Goal: Information Seeking & Learning: Learn about a topic

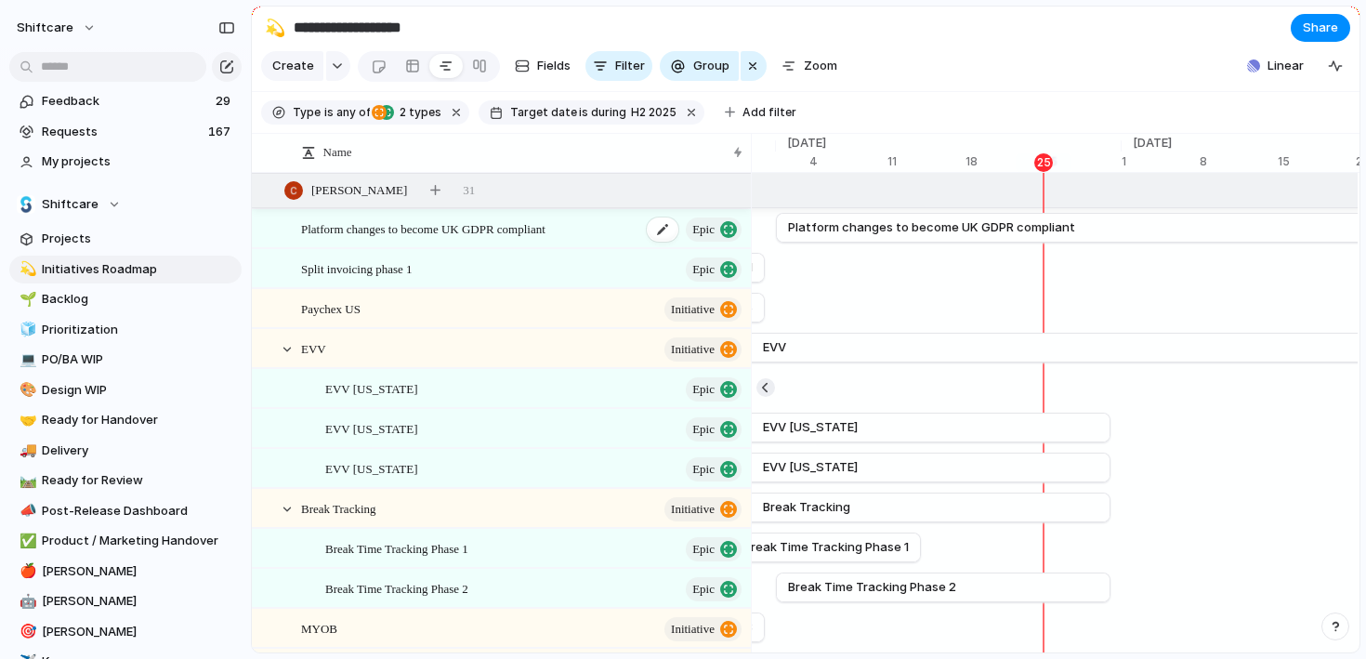
click at [511, 229] on span "Platform changes to become UK GDPR compliant" at bounding box center [423, 227] width 244 height 21
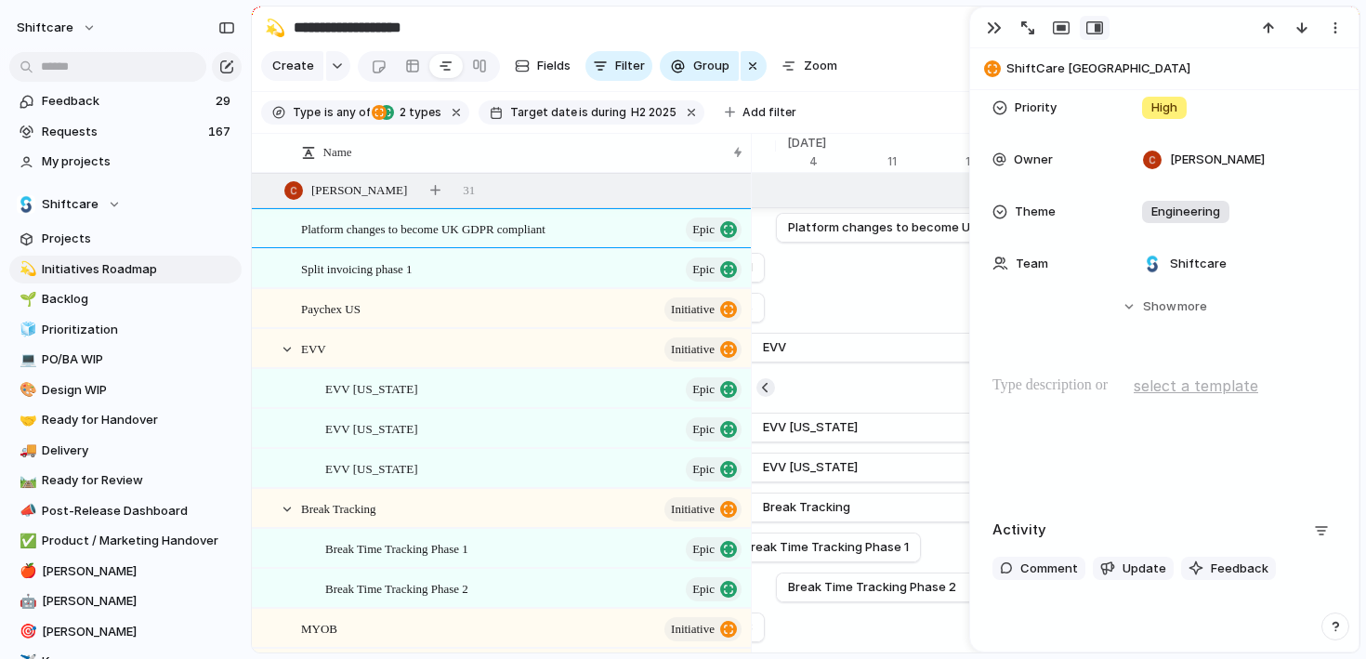
scroll to position [389, 0]
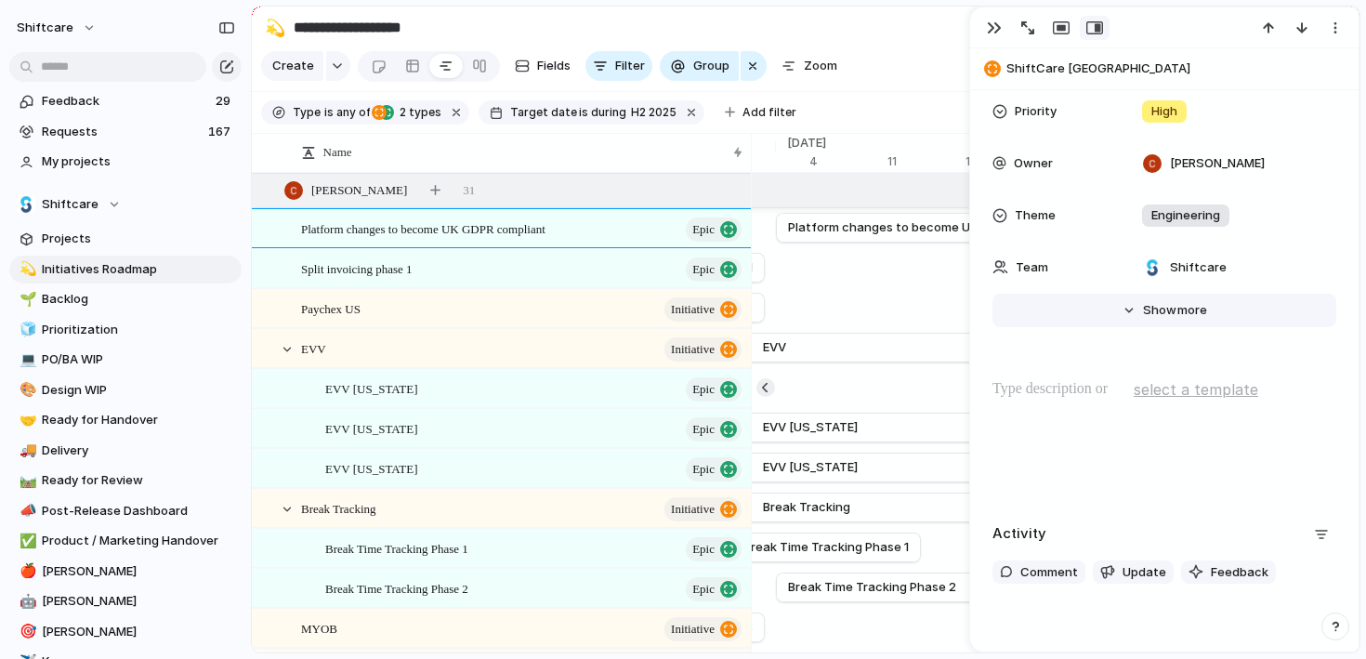
click at [1143, 307] on span "Show" at bounding box center [1159, 310] width 33 height 19
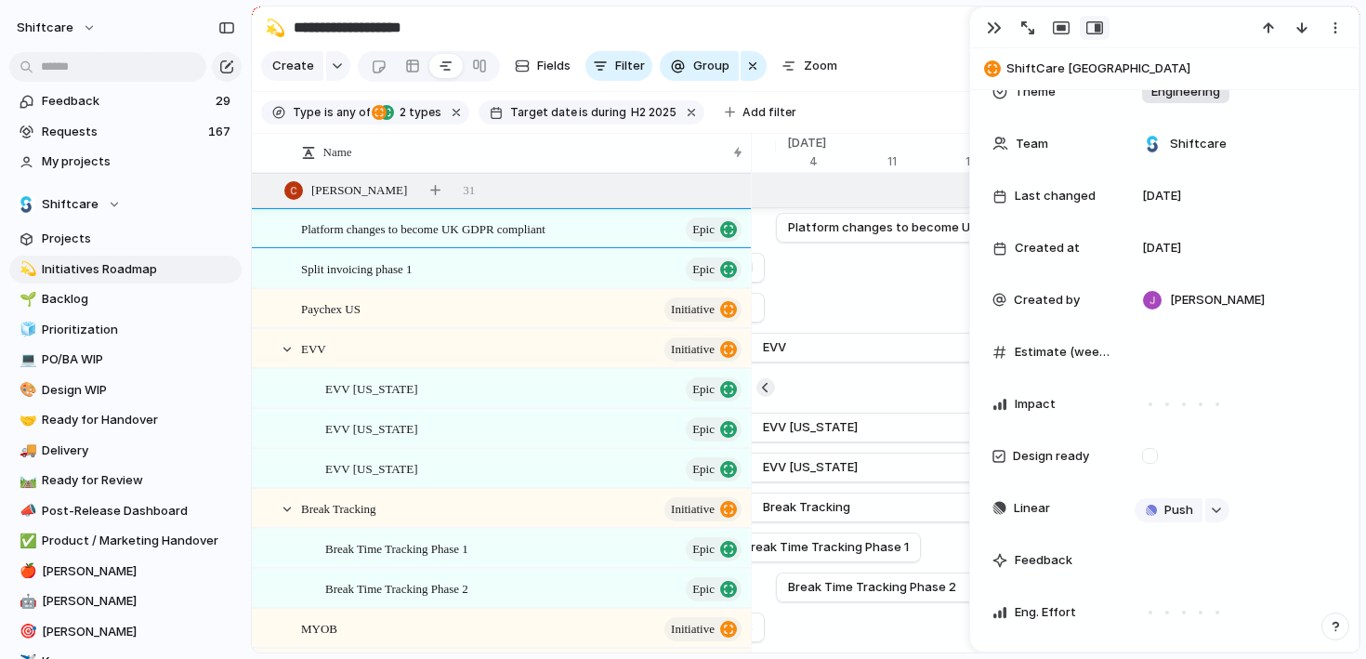
scroll to position [524, 0]
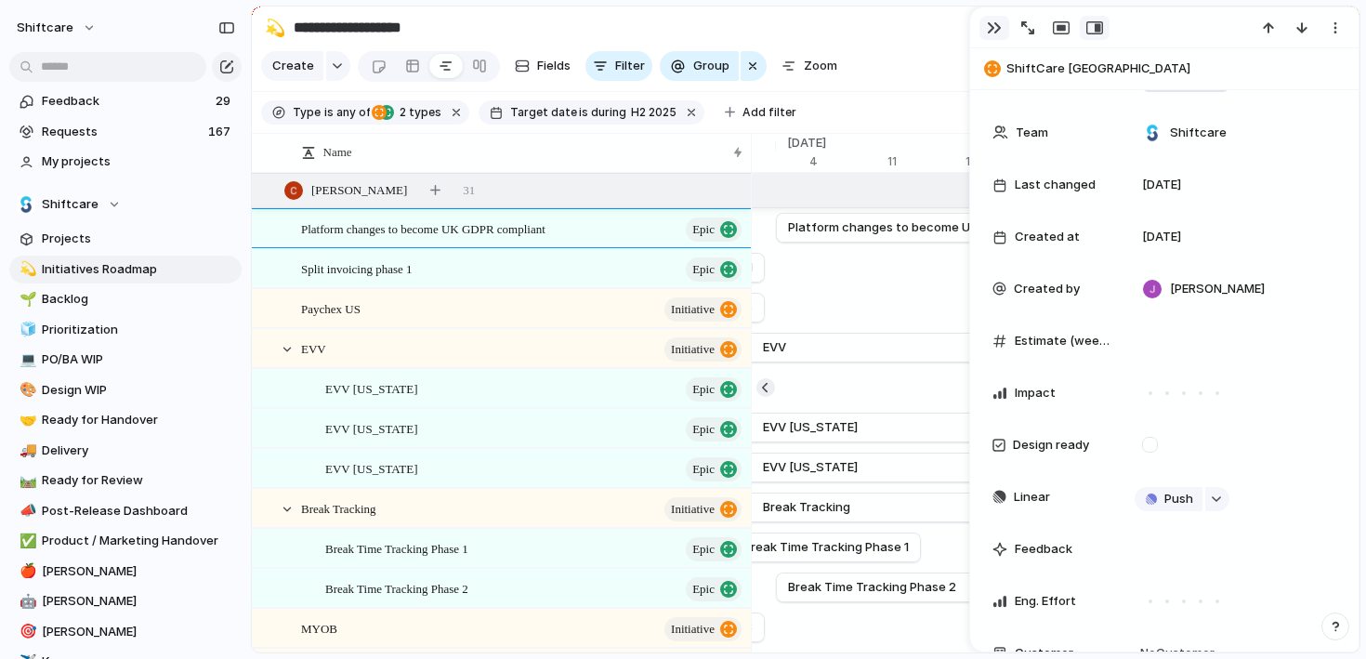
click at [993, 27] on div "button" at bounding box center [994, 27] width 15 height 15
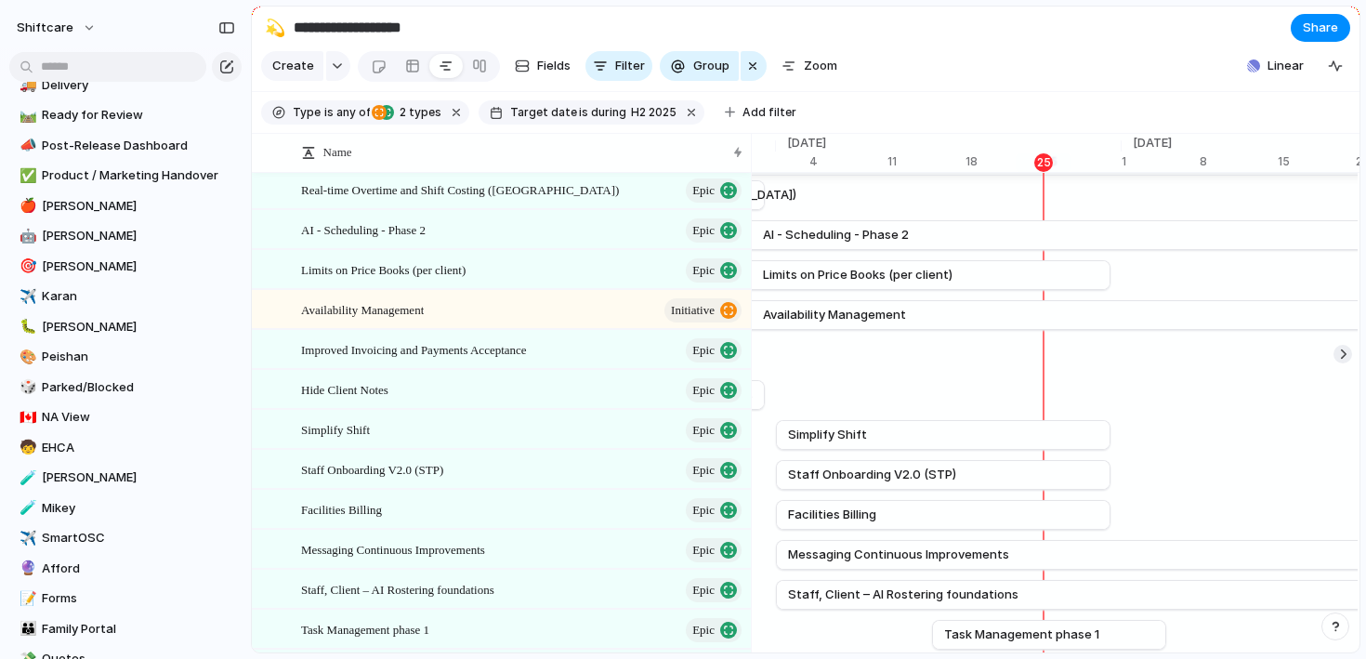
scroll to position [153, 0]
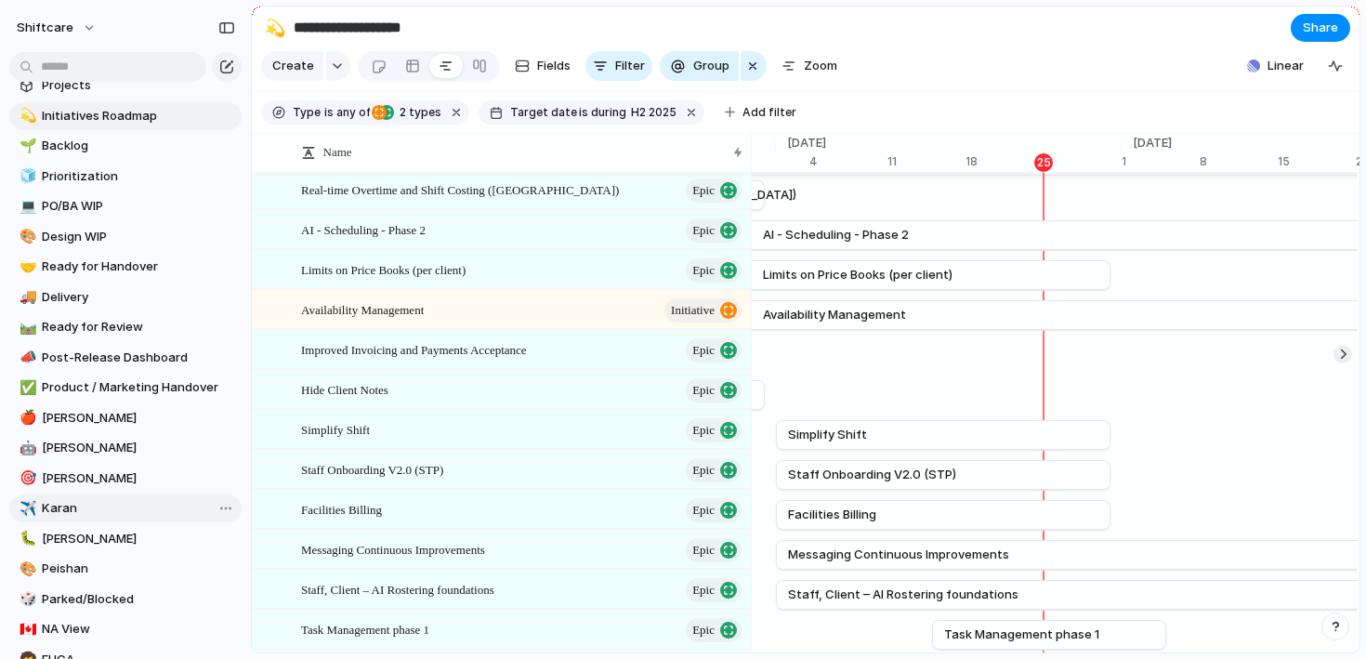
click at [85, 506] on span "Karan" at bounding box center [138, 508] width 193 height 19
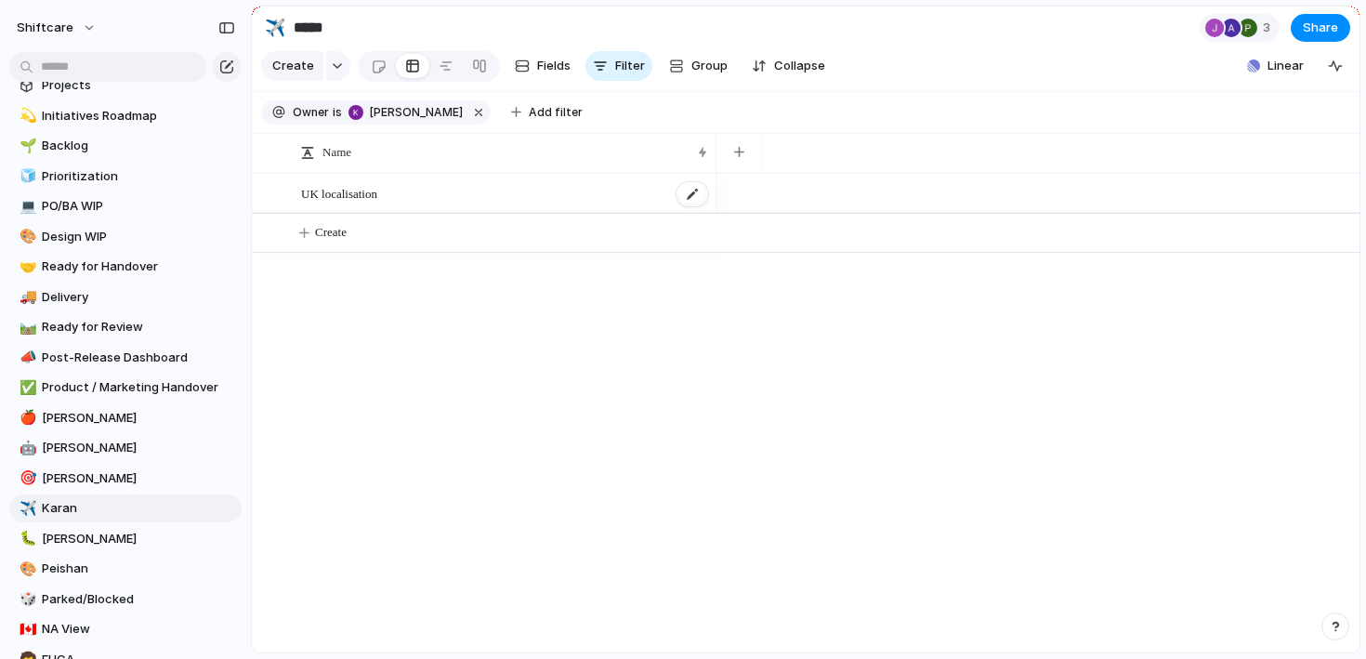
click at [377, 198] on span "UK localisation" at bounding box center [339, 192] width 76 height 21
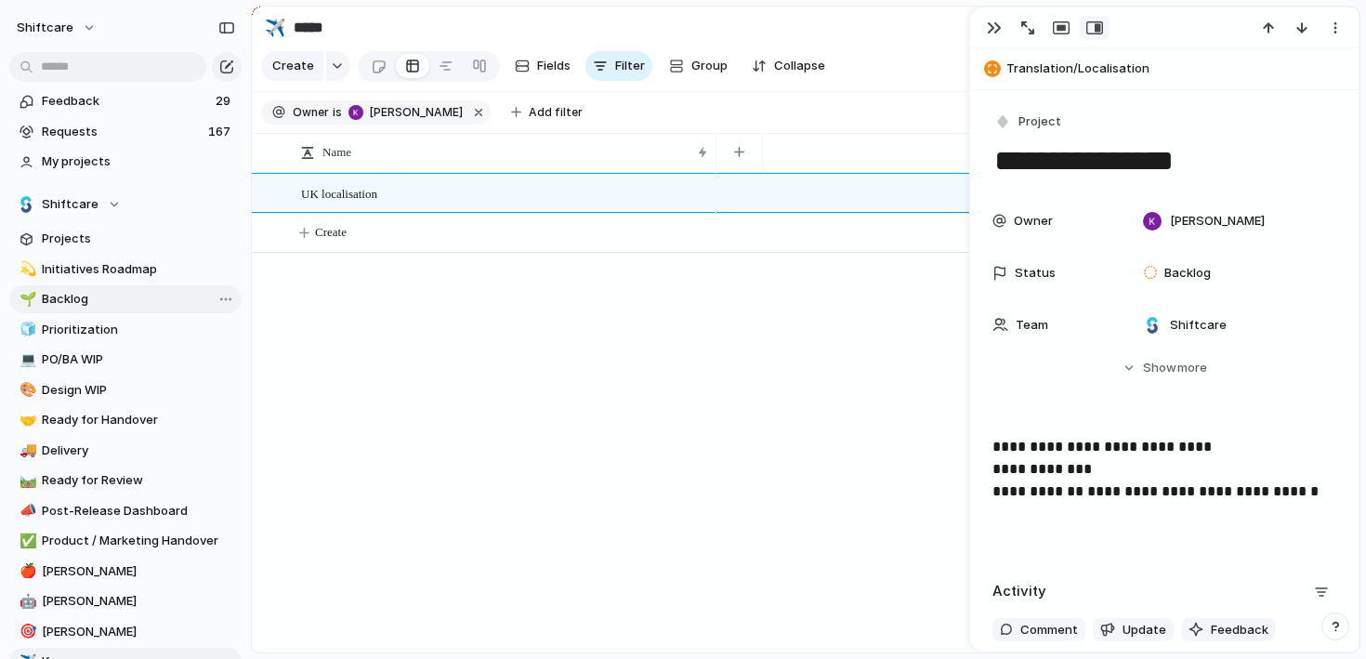
click at [119, 292] on span "Backlog" at bounding box center [138, 299] width 193 height 19
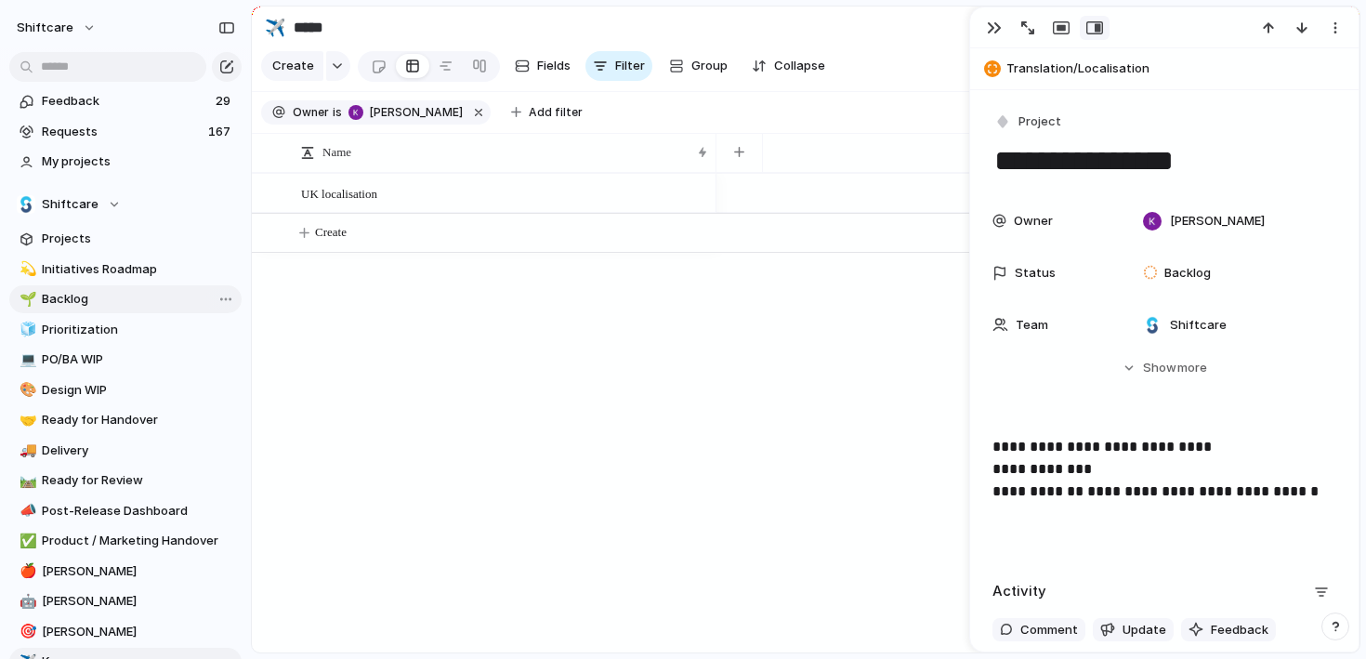
type input "*******"
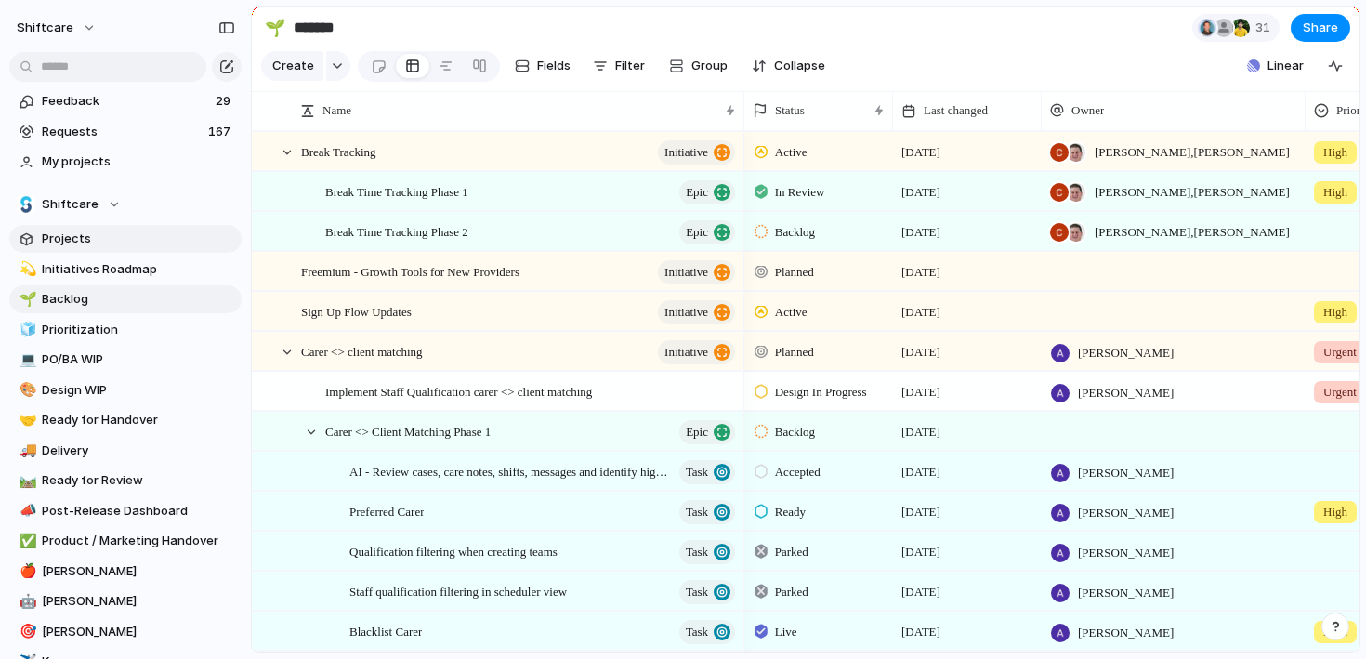
click at [133, 241] on span "Projects" at bounding box center [138, 238] width 193 height 19
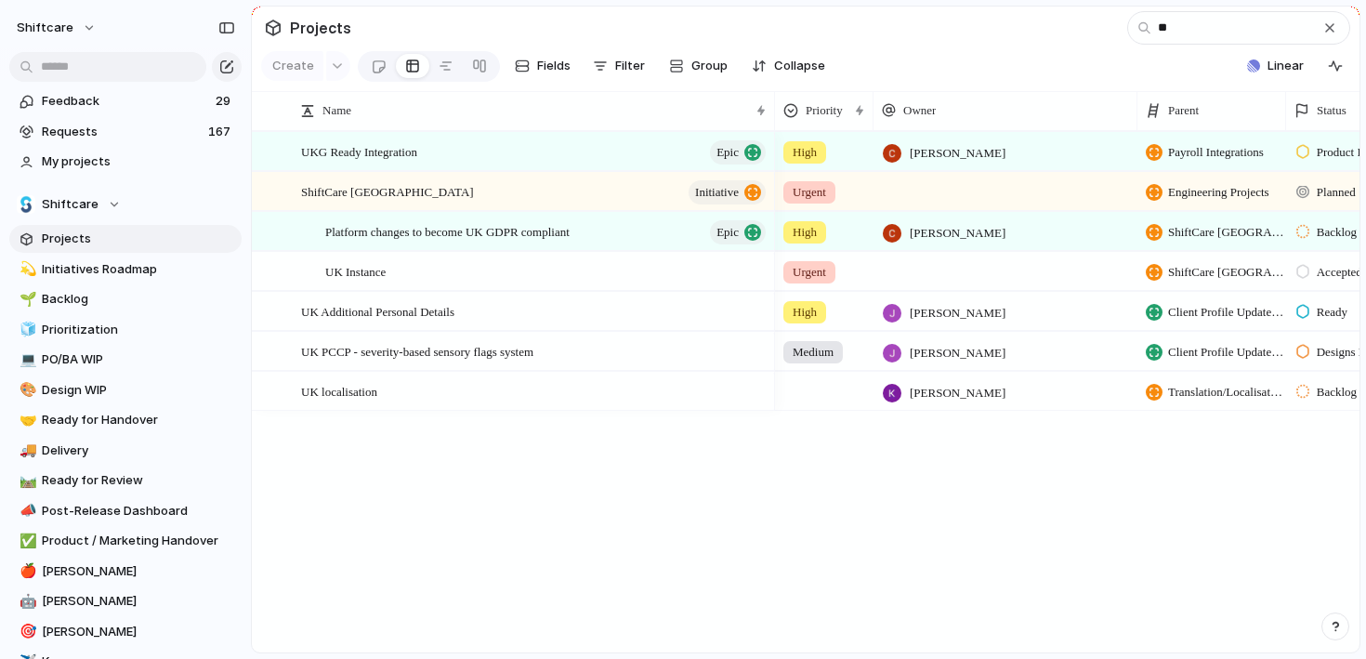
type input "**"
click at [503, 171] on div "ShiftCare UK initiative" at bounding box center [513, 191] width 522 height 40
click at [504, 164] on div "UKG Ready Integration Epic" at bounding box center [534, 152] width 467 height 38
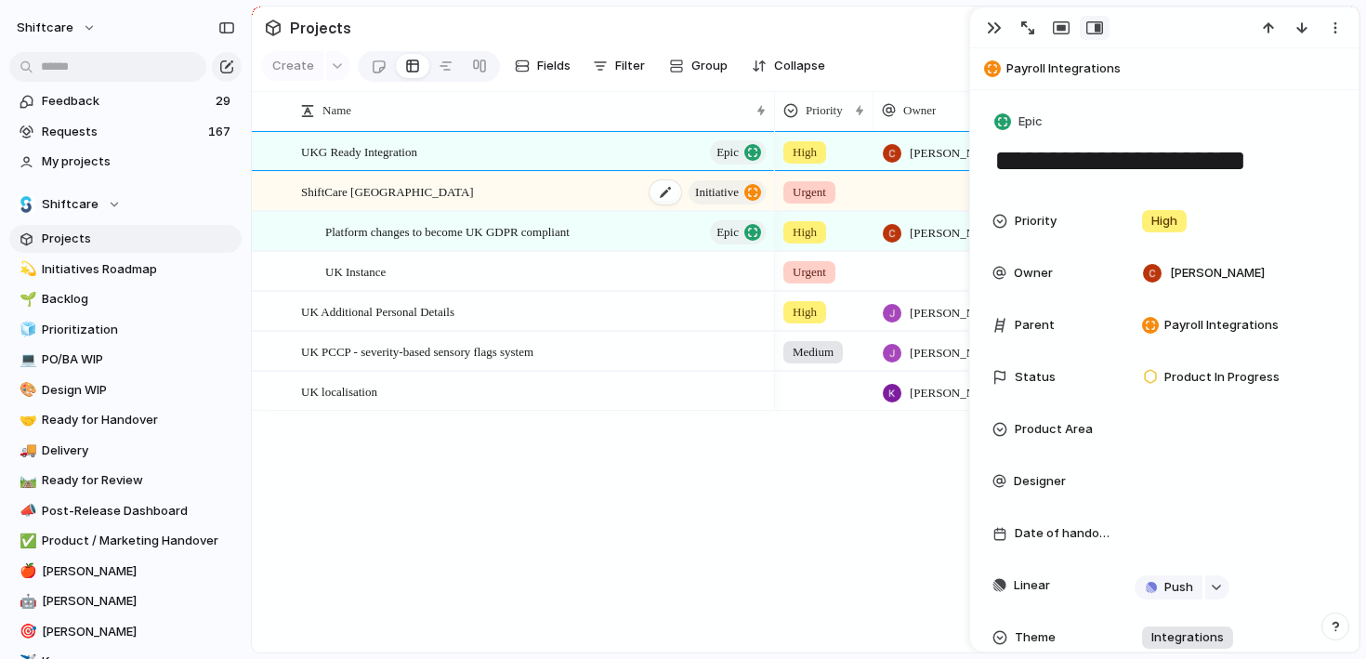
click at [439, 190] on div "ShiftCare UK initiative" at bounding box center [534, 192] width 467 height 38
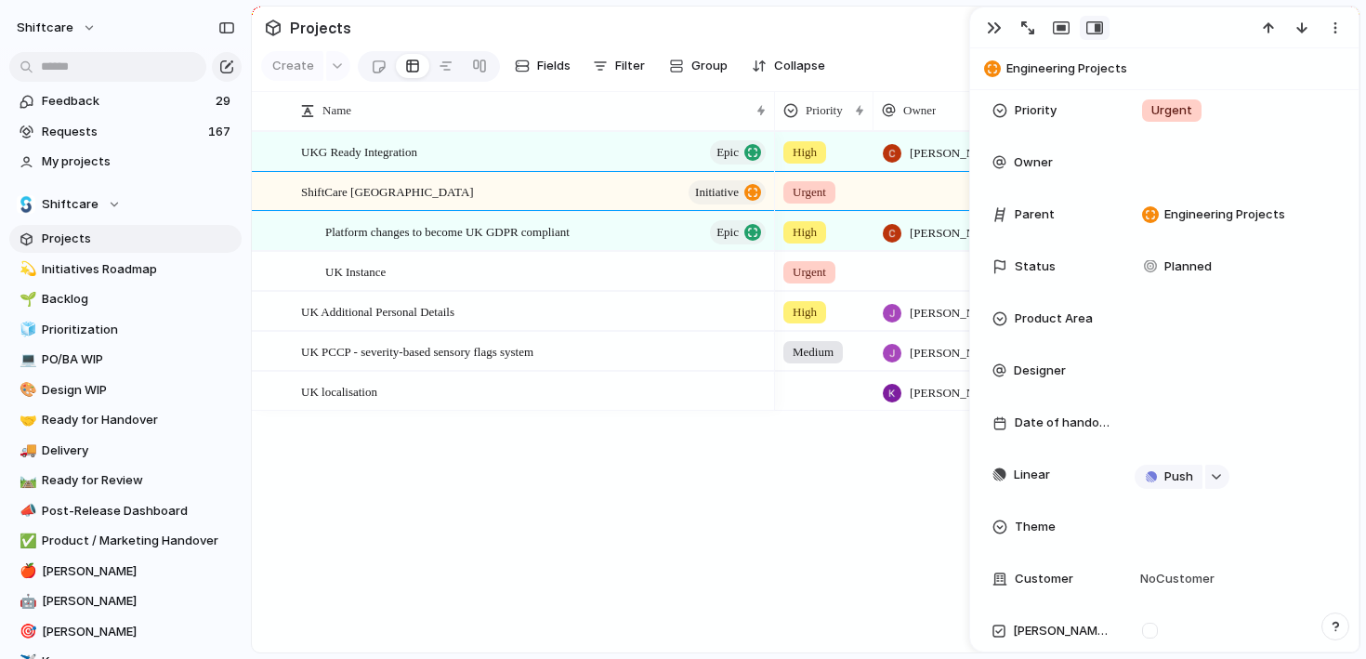
scroll to position [219, 0]
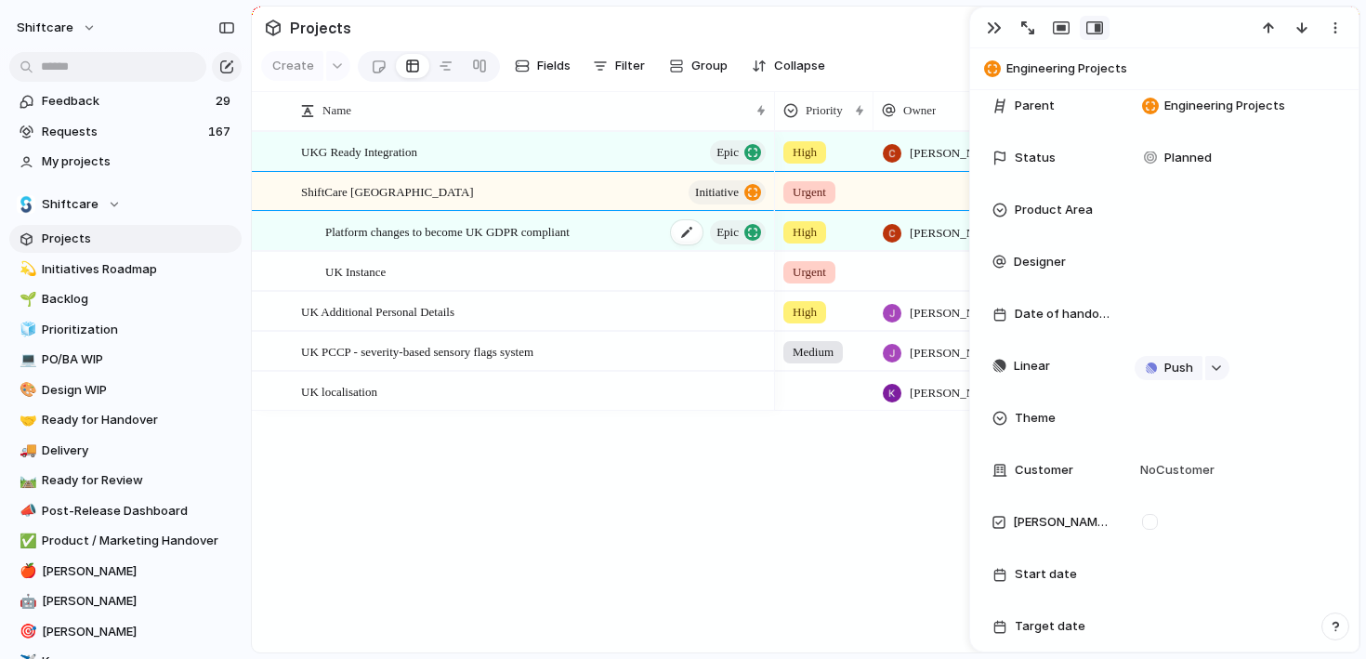
click at [569, 233] on span "Platform changes to become UK GDPR compliant" at bounding box center [447, 230] width 244 height 21
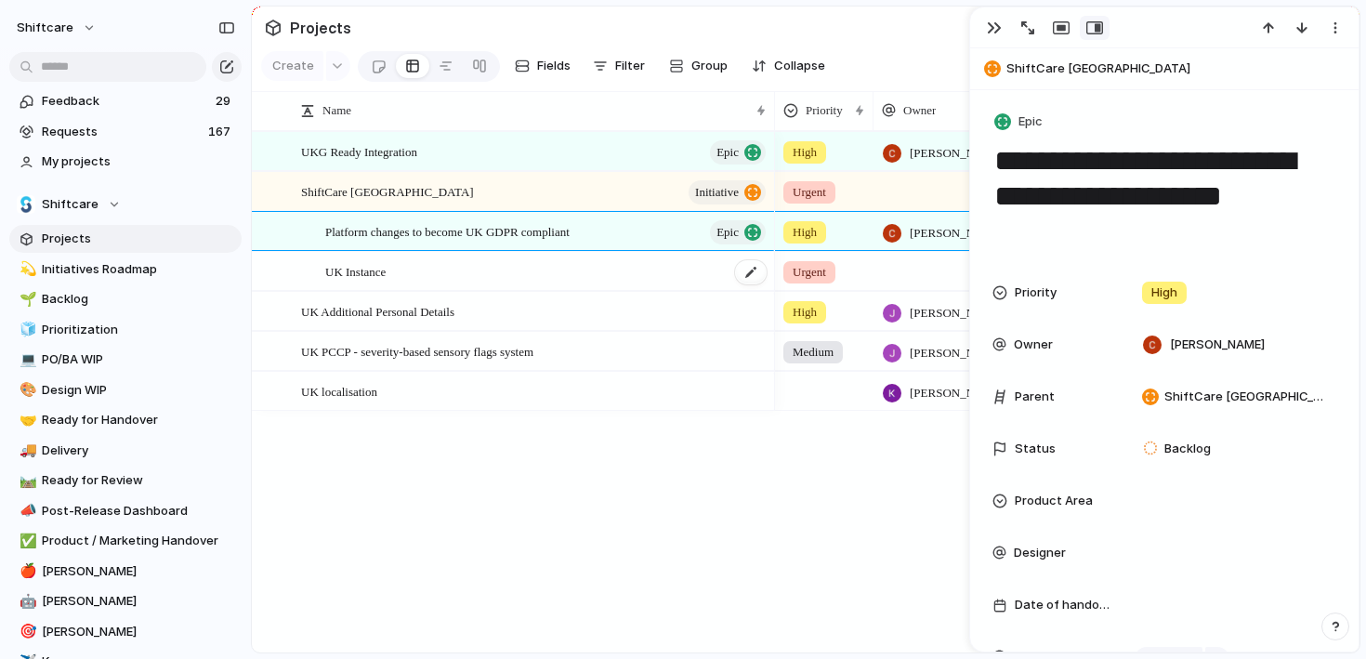
click at [611, 265] on div "UK Instance" at bounding box center [546, 272] width 443 height 38
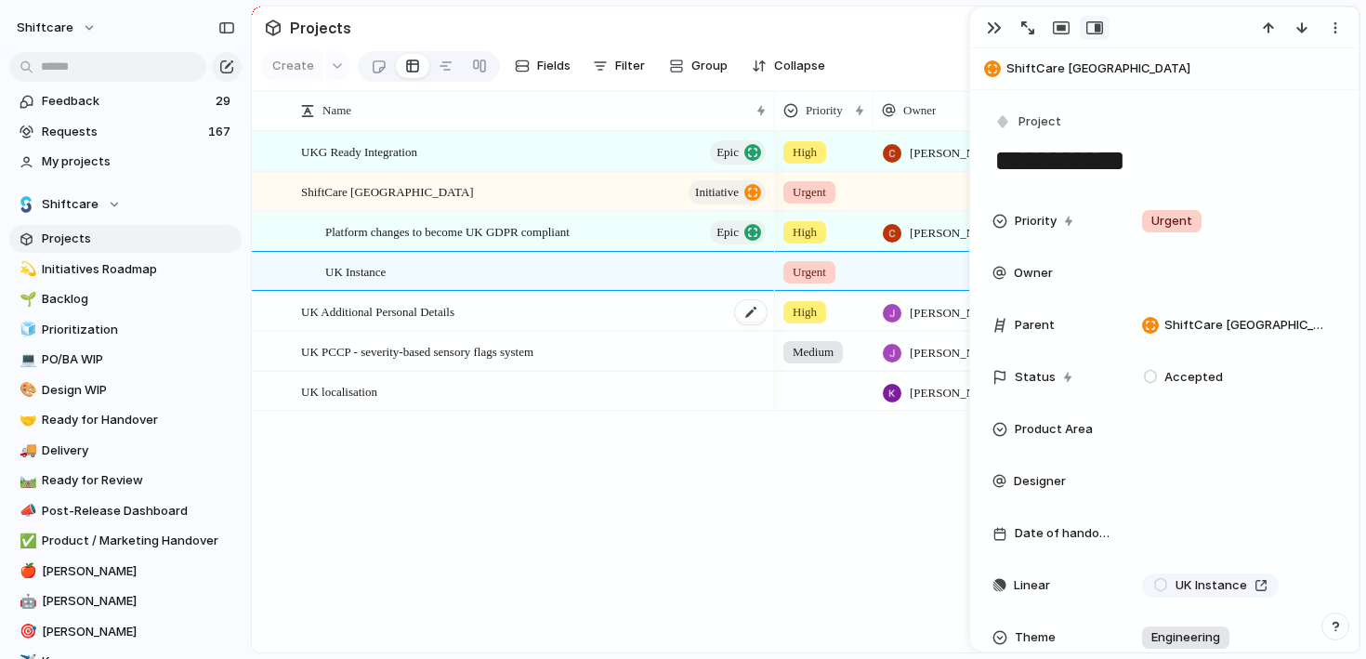
click at [514, 299] on div "UK Additional Personal Details" at bounding box center [534, 312] width 467 height 38
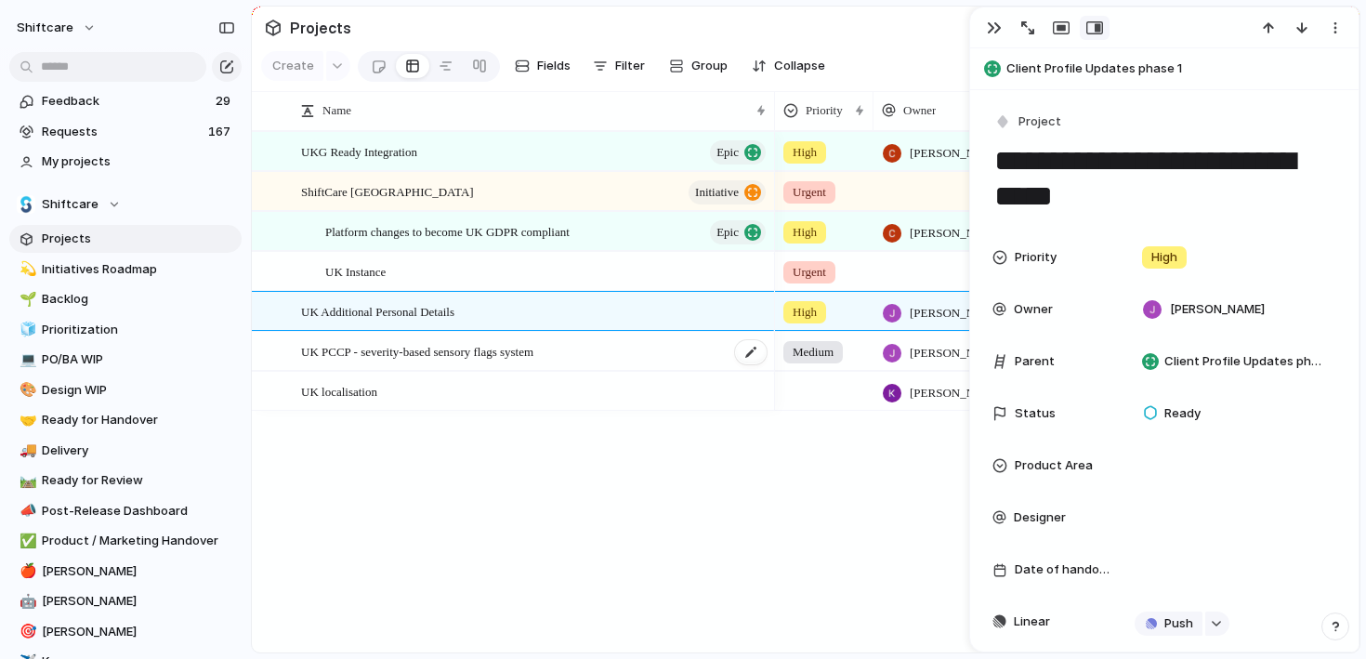
click at [533, 341] on span "UK PCCP - severity-based sensory flags system" at bounding box center [417, 350] width 232 height 21
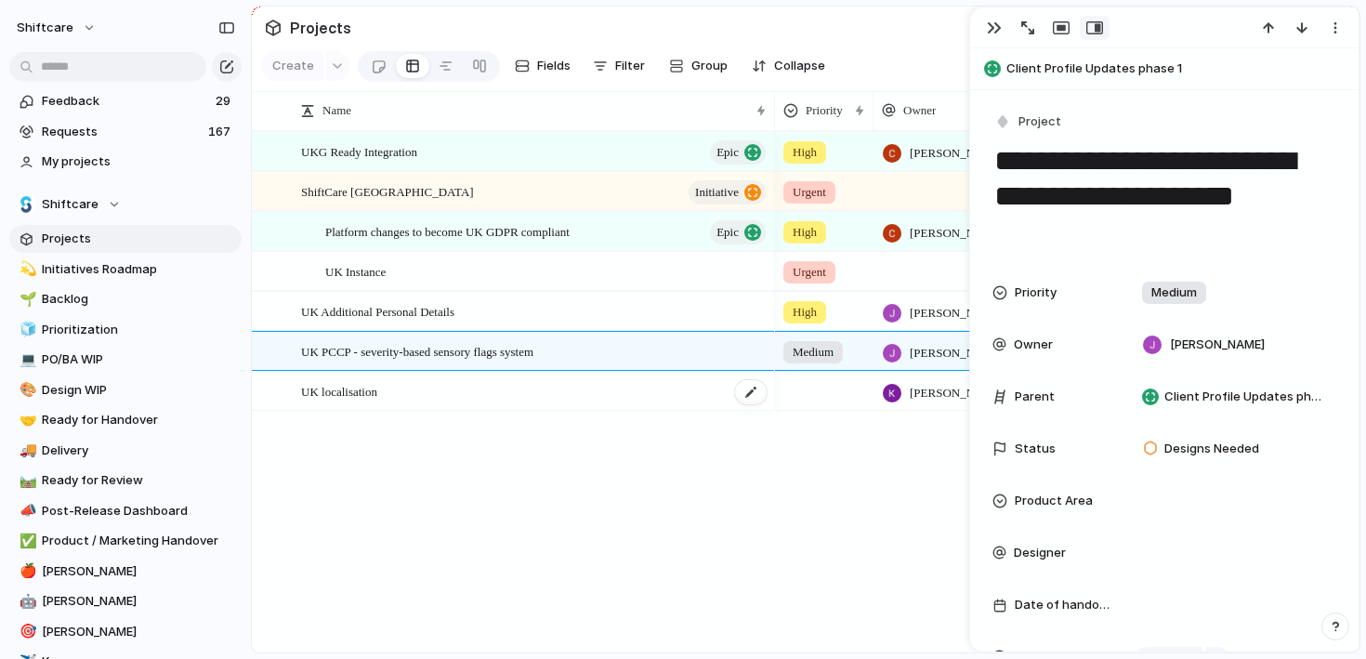
click at [585, 394] on div "UK localisation" at bounding box center [534, 392] width 467 height 38
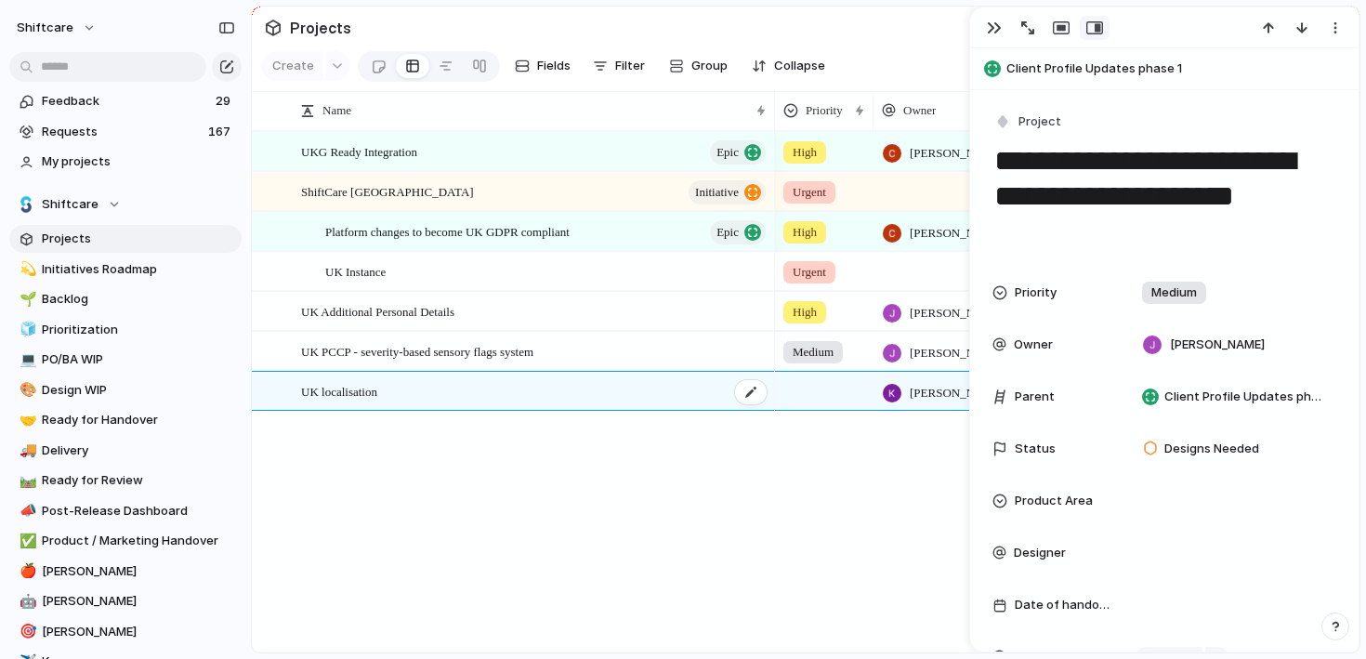
type textarea "**********"
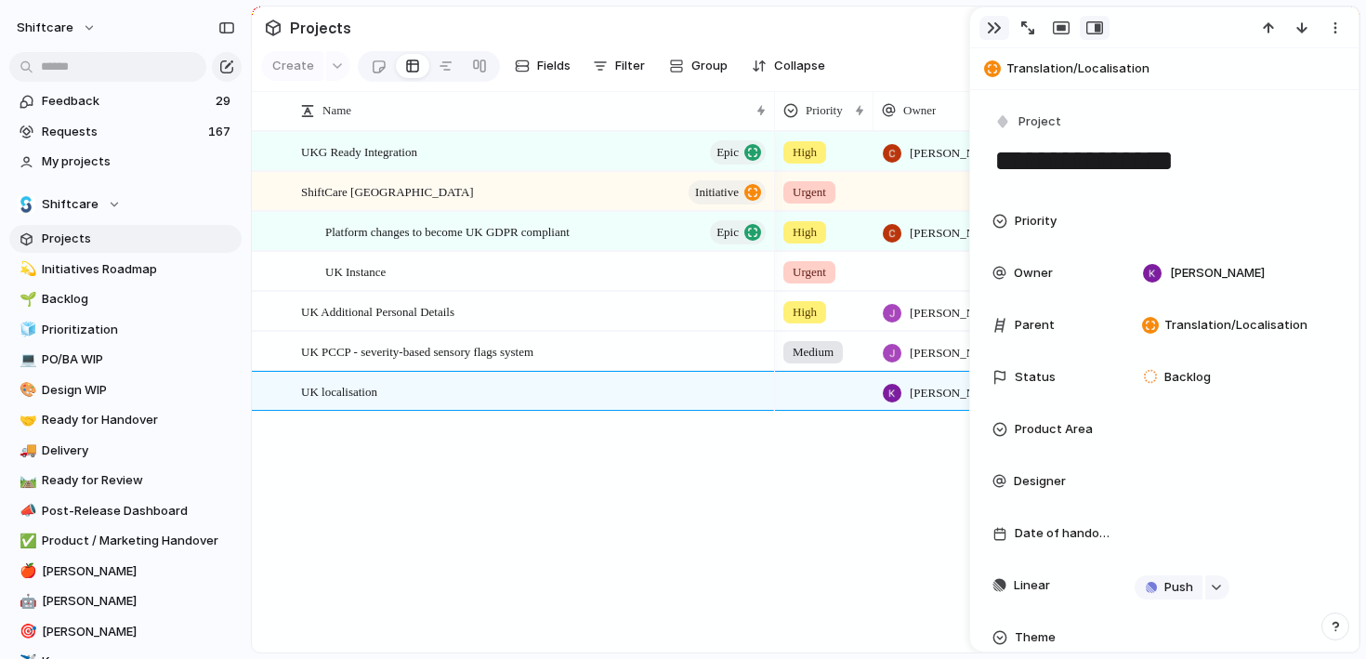
click at [995, 23] on div "button" at bounding box center [994, 27] width 15 height 15
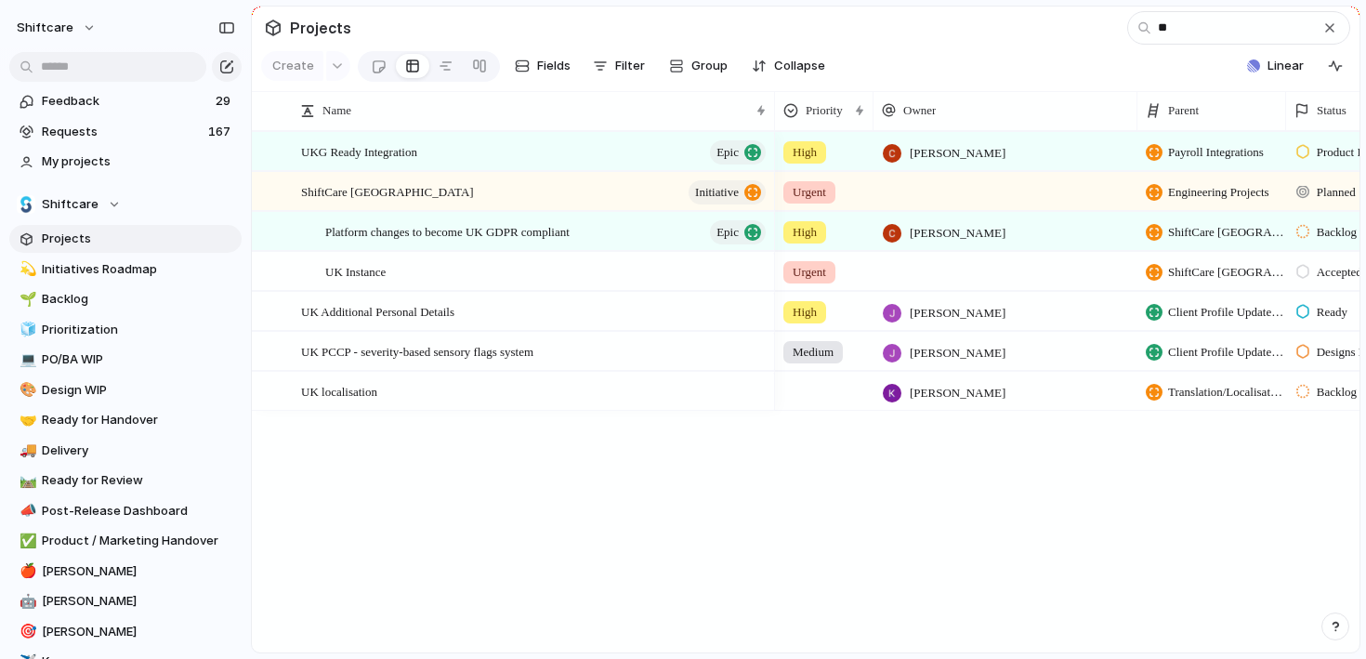
click at [669, 480] on div "UKG Ready Integration Epic ShiftCare UK initiative Platform changes to become U…" at bounding box center [805, 391] width 1107 height 521
click at [86, 233] on span "Projects" at bounding box center [138, 238] width 193 height 19
click at [1331, 27] on div "button" at bounding box center [1329, 27] width 15 height 15
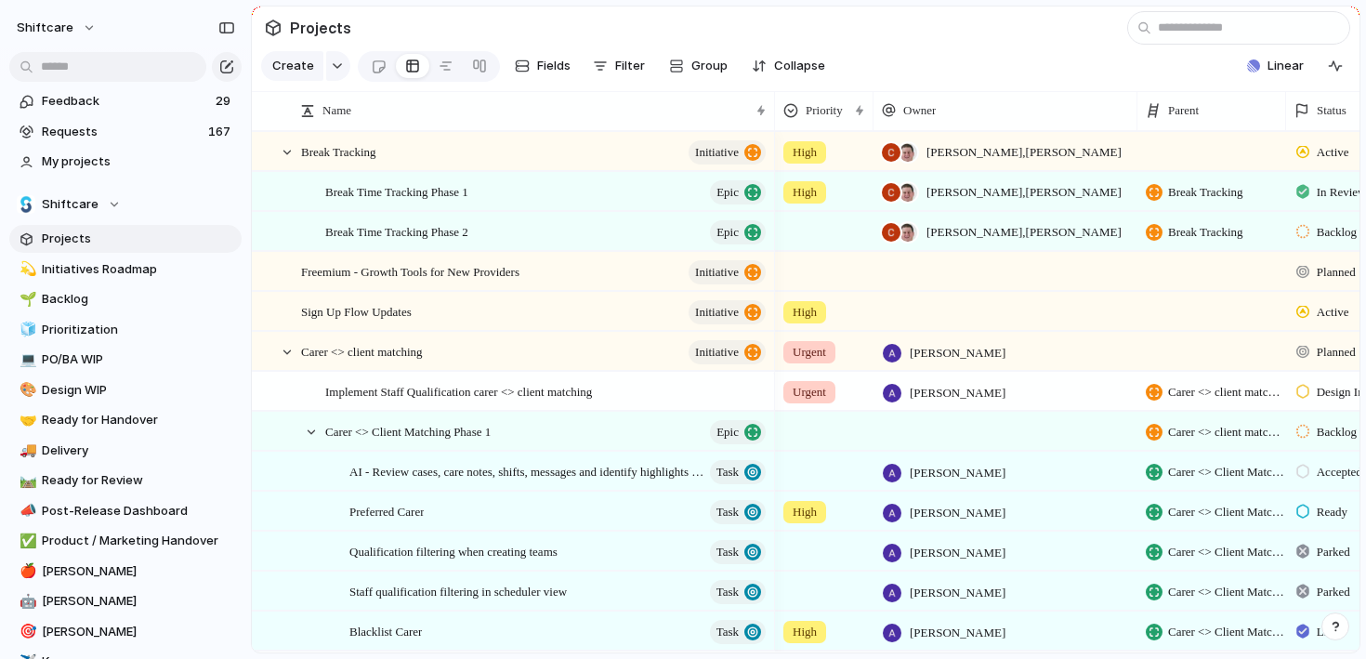
click at [714, 16] on section "Projects" at bounding box center [805, 28] width 1107 height 42
click at [687, 20] on section "Projects" at bounding box center [805, 28] width 1107 height 42
